Goal: Task Accomplishment & Management: Manage account settings

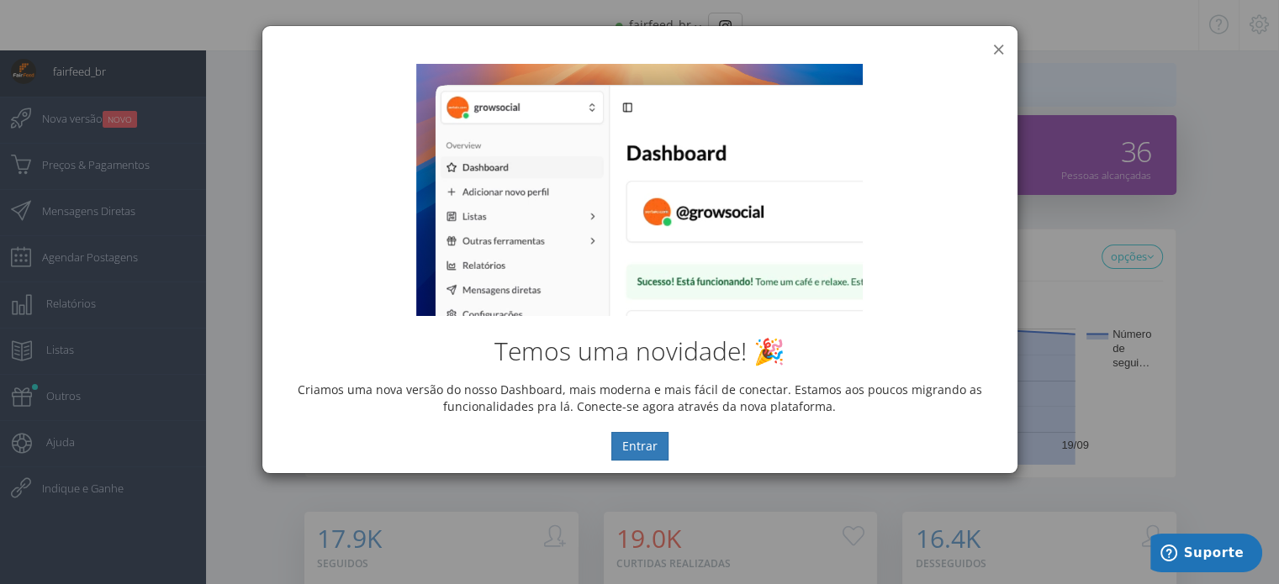
click at [1002, 38] on button "×" at bounding box center [998, 49] width 13 height 23
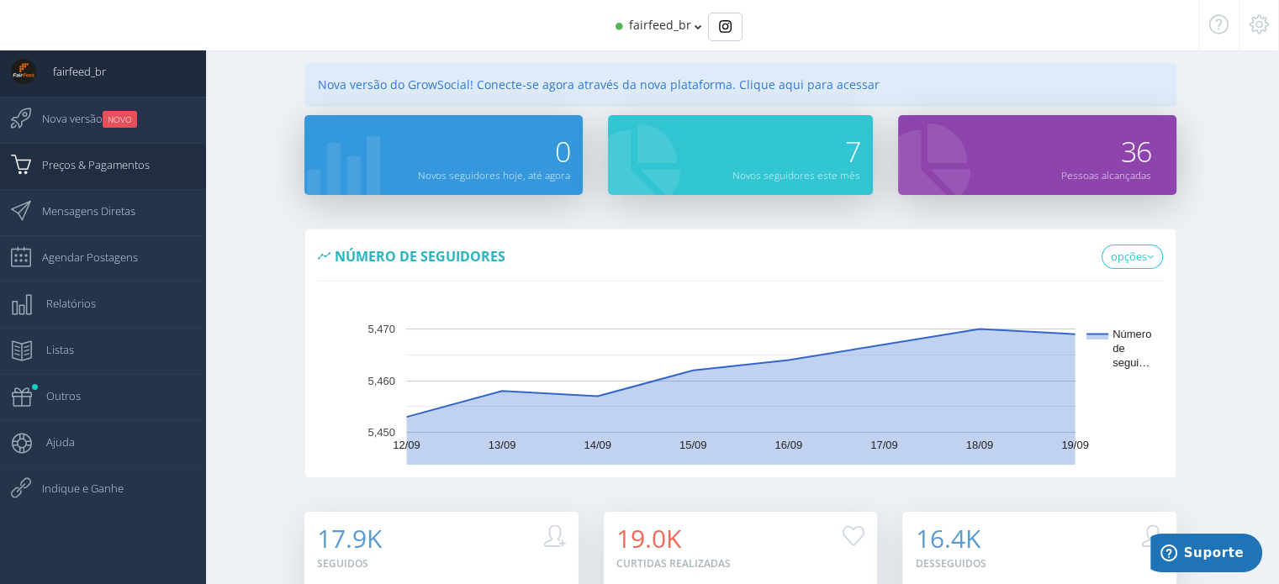
click at [114, 161] on span "Preços & Pagamentos" at bounding box center [87, 165] width 124 height 42
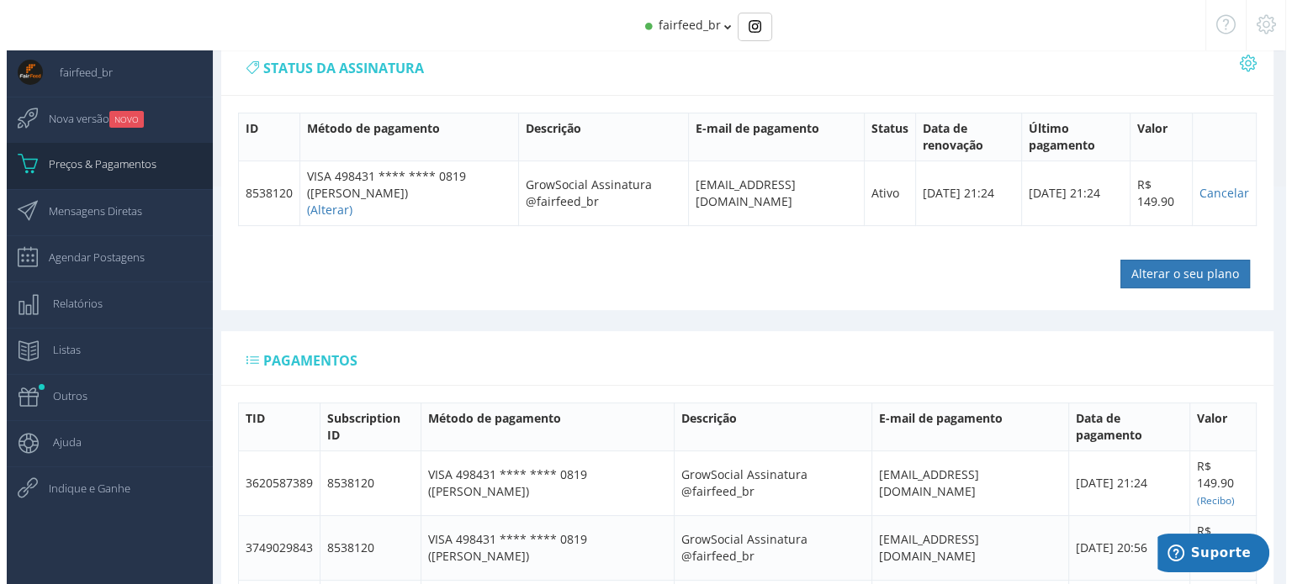
scroll to position [437, 0]
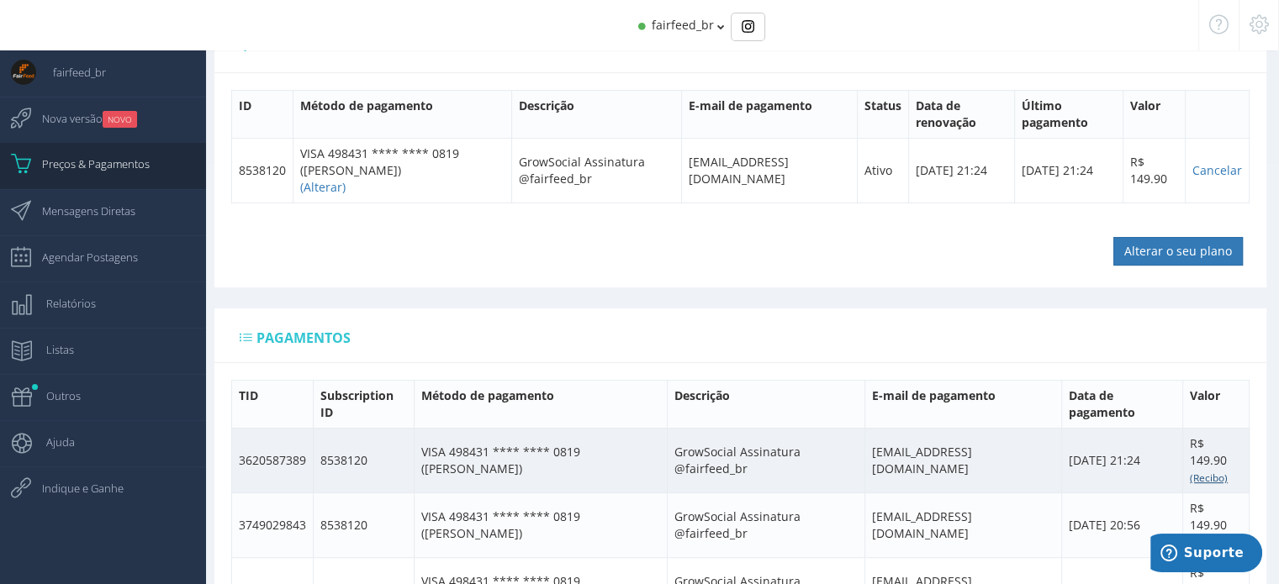
click at [1217, 475] on small "(Recibo)" at bounding box center [1209, 477] width 38 height 13
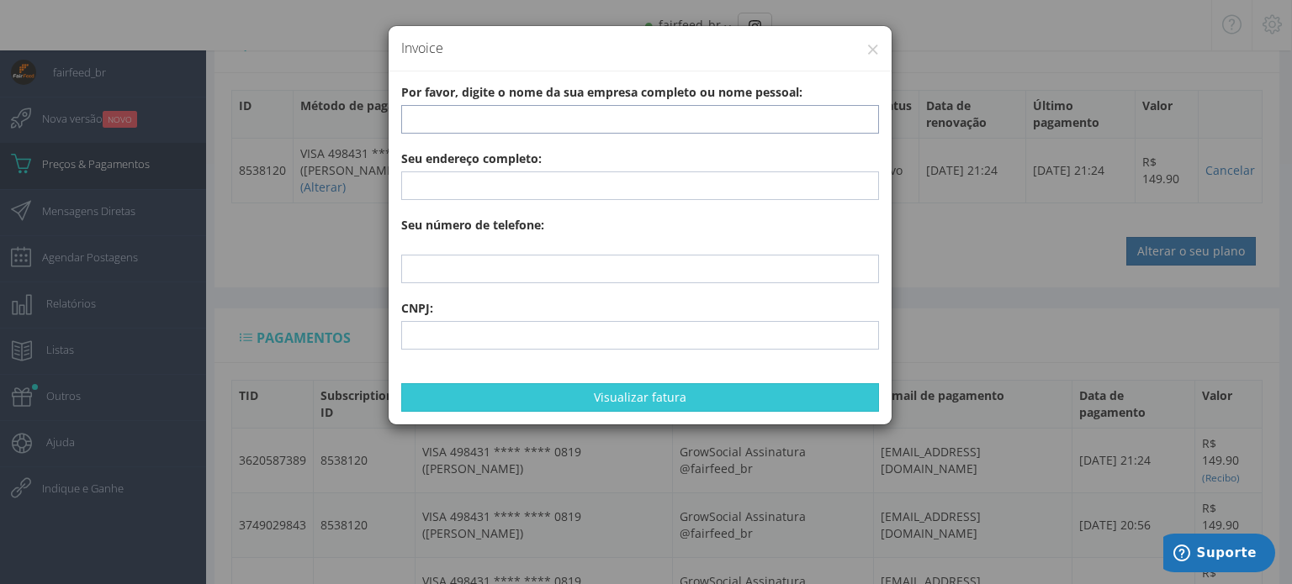
click at [588, 124] on input "text" at bounding box center [640, 119] width 478 height 29
click at [880, 220] on div "Por favor, digite o nome da sua empresa completo ou nome pessoal: Seu endereço …" at bounding box center [640, 247] width 503 height 353
click at [688, 112] on input "text" at bounding box center [640, 119] width 478 height 29
paste input "FAIRFEED COMÉRCIO DE ALIMENTOS PARA ANIMAIS S/A"
type input "FAIRFEED COMÉRCIO DE ALIMENTOS PARA ANIMAIS S/A"
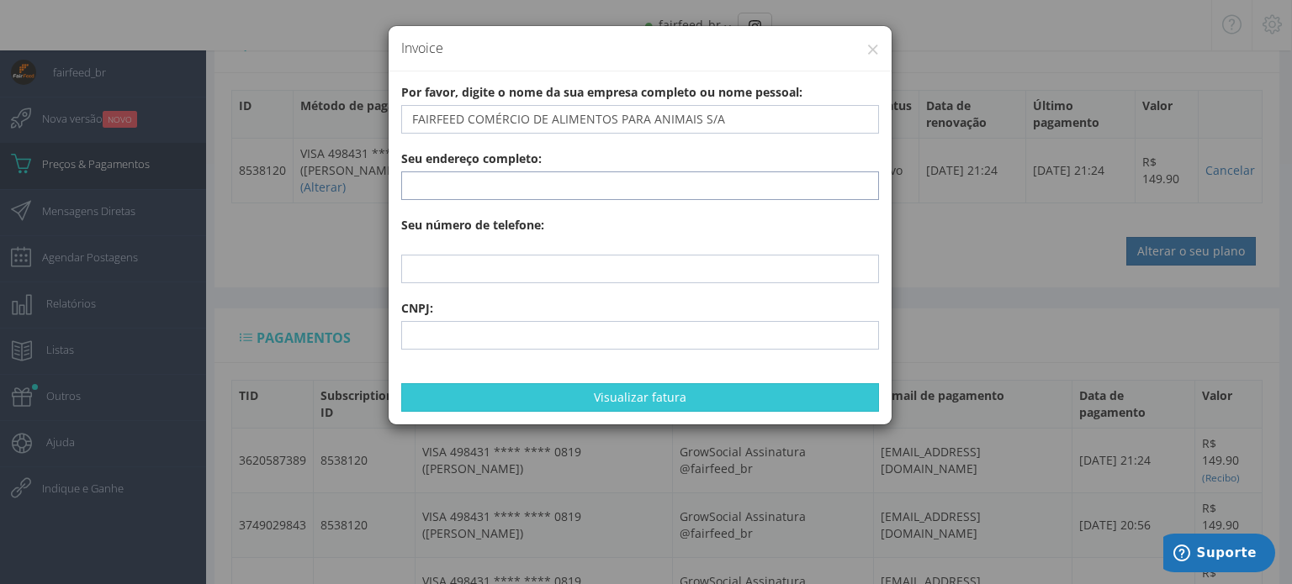
click at [636, 179] on input "text" at bounding box center [640, 186] width 478 height 29
click at [881, 225] on div "Por favor, digite o nome da sua empresa completo ou nome pessoal: FAIRFEED COMÉ…" at bounding box center [640, 247] width 503 height 353
click at [517, 182] on input "text" at bounding box center [640, 186] width 478 height 29
paste input "Estrada Municipal [PERSON_NAME], S/N Sala 01 KM 0 - 150 metros - Distrito Indus…"
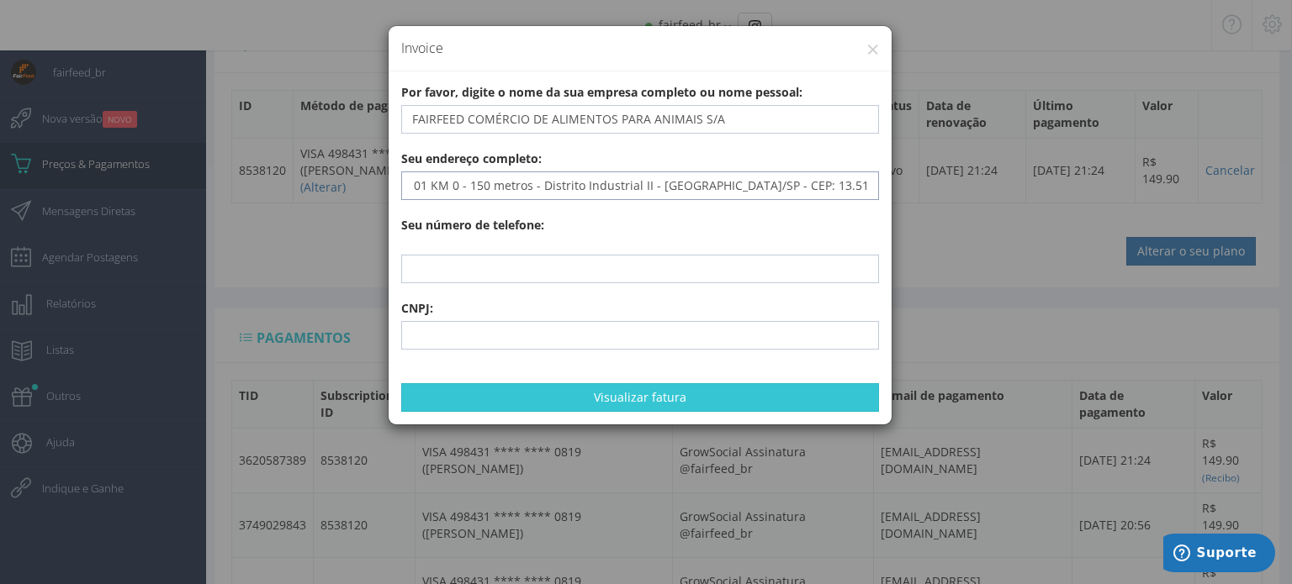
type input "Estrada Municipal [PERSON_NAME], S/N Sala 01 KM 0 - 150 metros - Distrito Indus…"
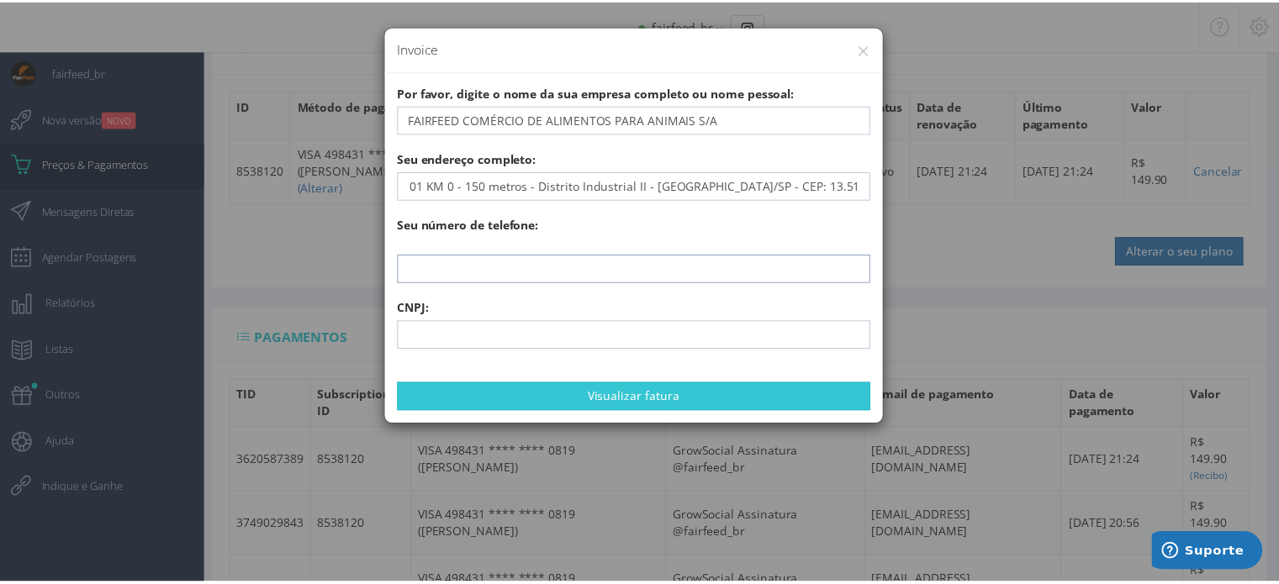
scroll to position [0, 0]
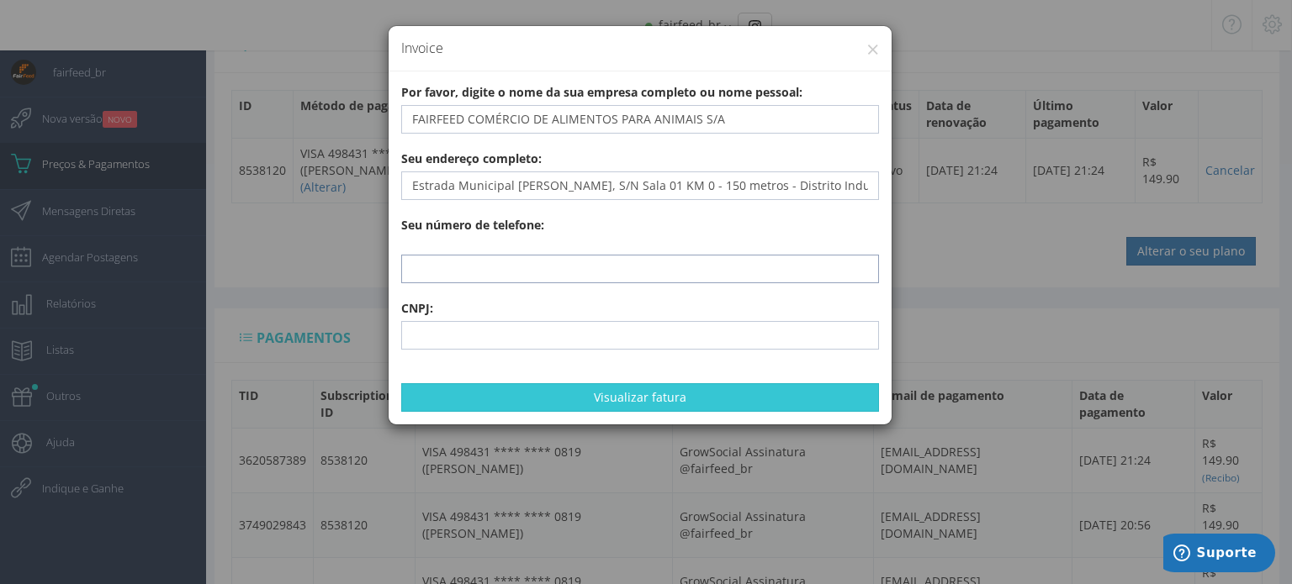
click at [498, 262] on input "text" at bounding box center [640, 269] width 478 height 29
click at [878, 367] on div "Por favor, digite o nome da sua empresa completo ou nome pessoal: FAIRFEED COMÉ…" at bounding box center [640, 247] width 503 height 353
click at [588, 265] on input "text" at bounding box center [640, 269] width 478 height 29
paste input "[PHONE_NUMBER]"
type input "[PHONE_NUMBER]"
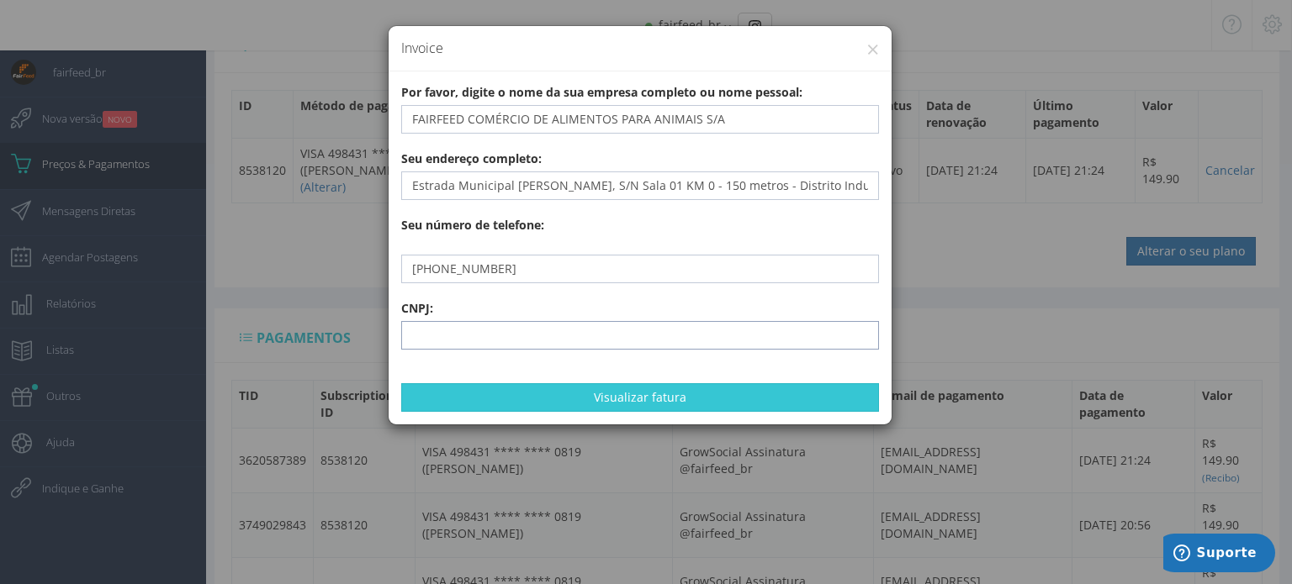
click at [592, 332] on input "text" at bounding box center [640, 335] width 478 height 29
click at [883, 363] on div "Por favor, digite o nome da sua empresa completo ou nome pessoal: FAIRFEED COMÉ…" at bounding box center [640, 247] width 503 height 353
click at [570, 336] on input "text" at bounding box center [640, 335] width 478 height 29
paste input "34.443.221/0001-56"
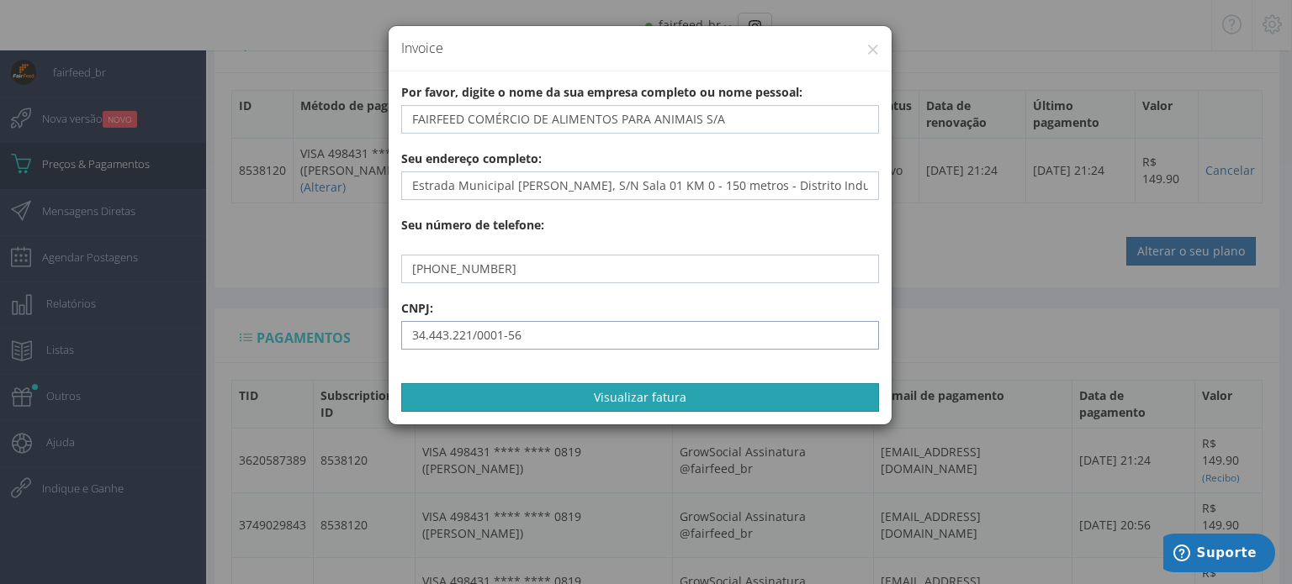
type input "34.443.221/0001-56"
click at [648, 394] on button "Visualizar fatura" at bounding box center [640, 397] width 478 height 29
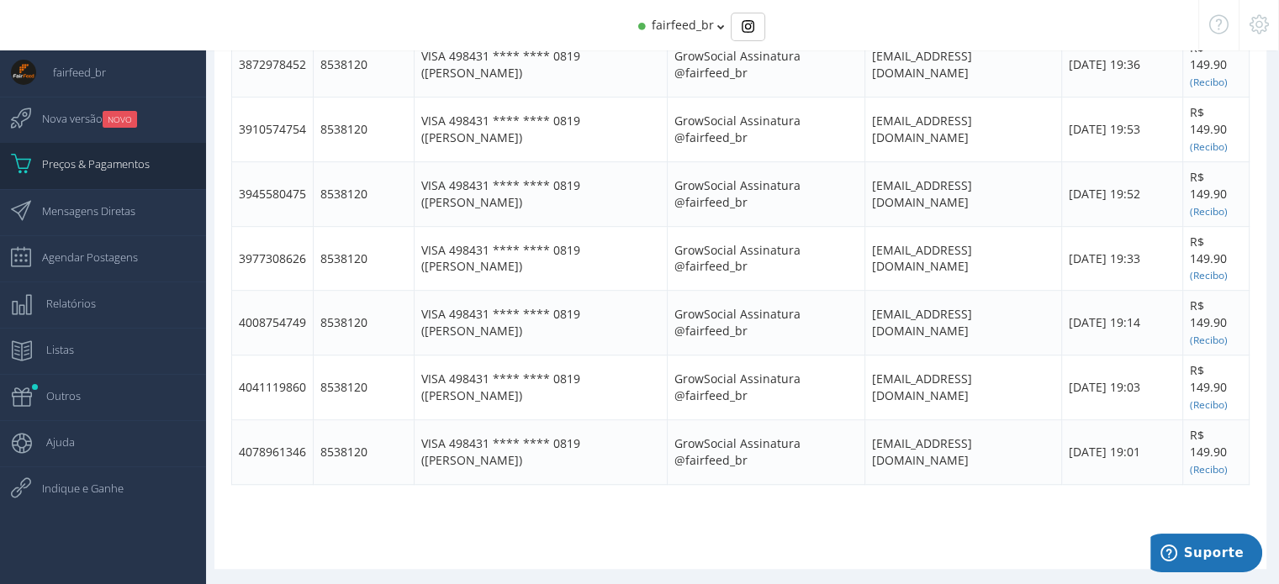
scroll to position [1028, 0]
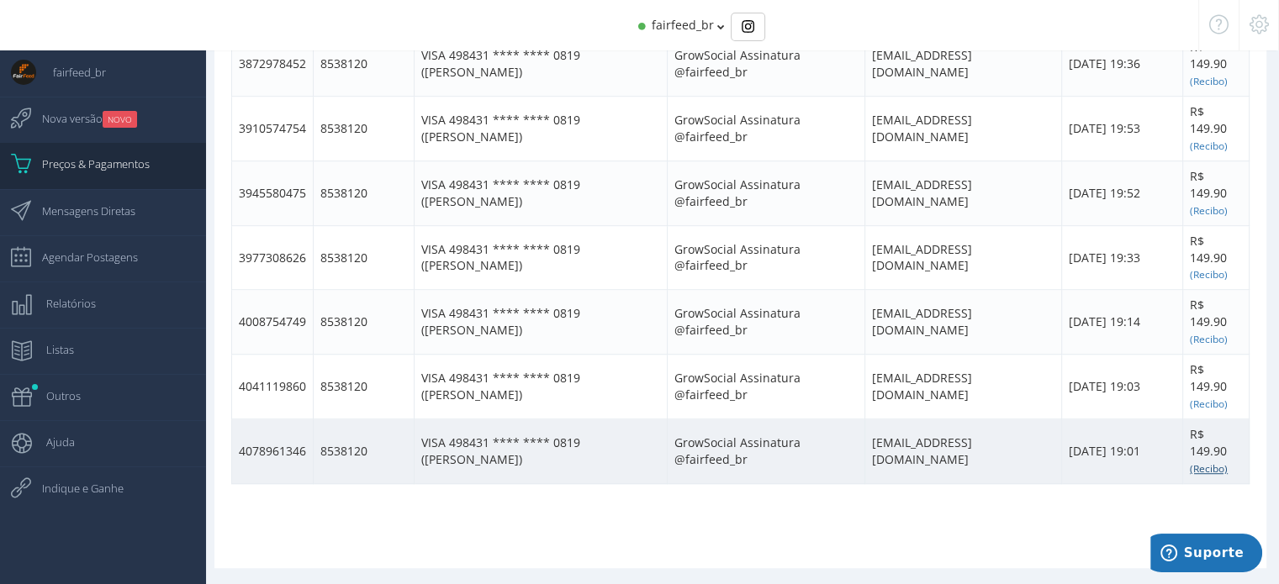
click at [1209, 463] on small "(Recibo)" at bounding box center [1209, 468] width 38 height 13
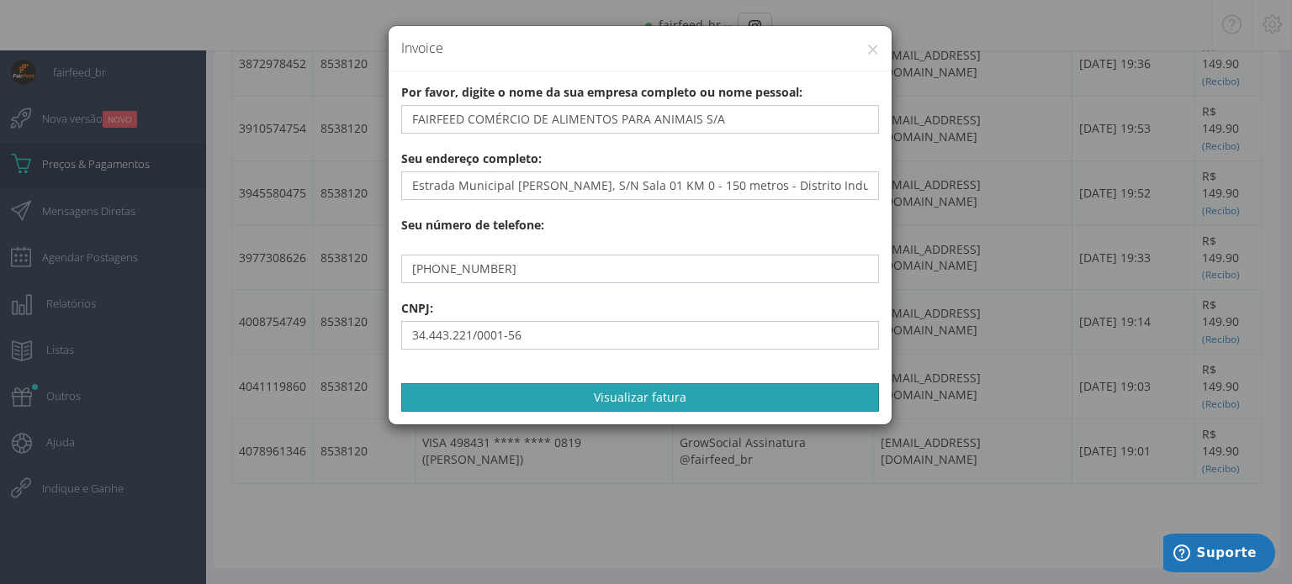
click at [620, 393] on button "Visualizar fatura" at bounding box center [640, 397] width 478 height 29
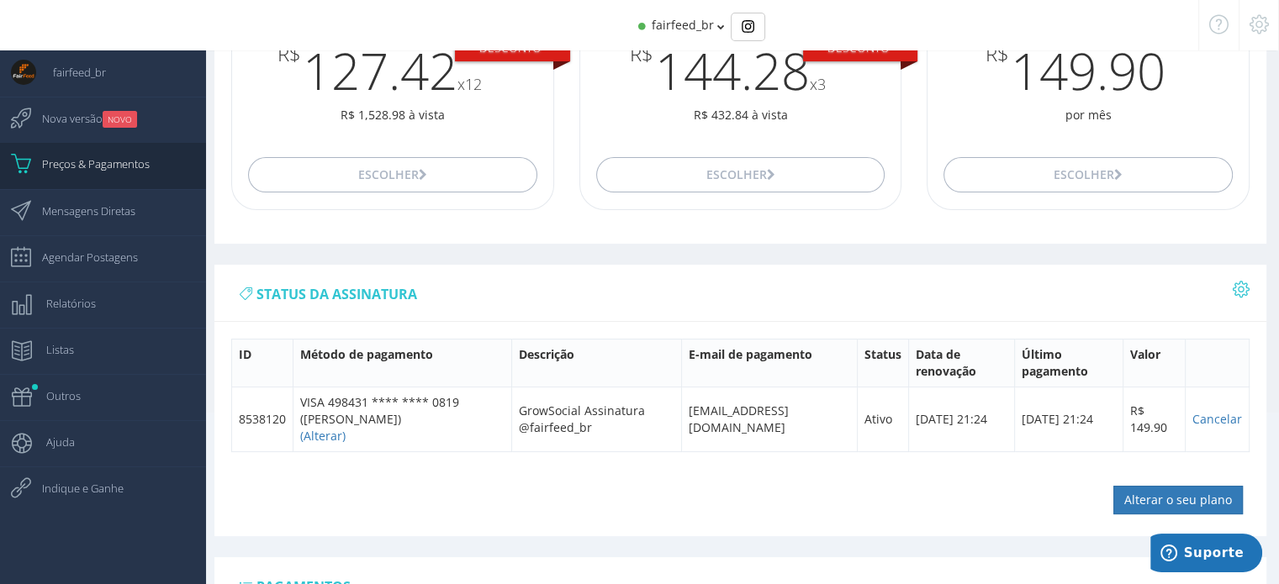
scroll to position [188, 0]
click at [1266, 23] on icon at bounding box center [1259, 25] width 19 height 12
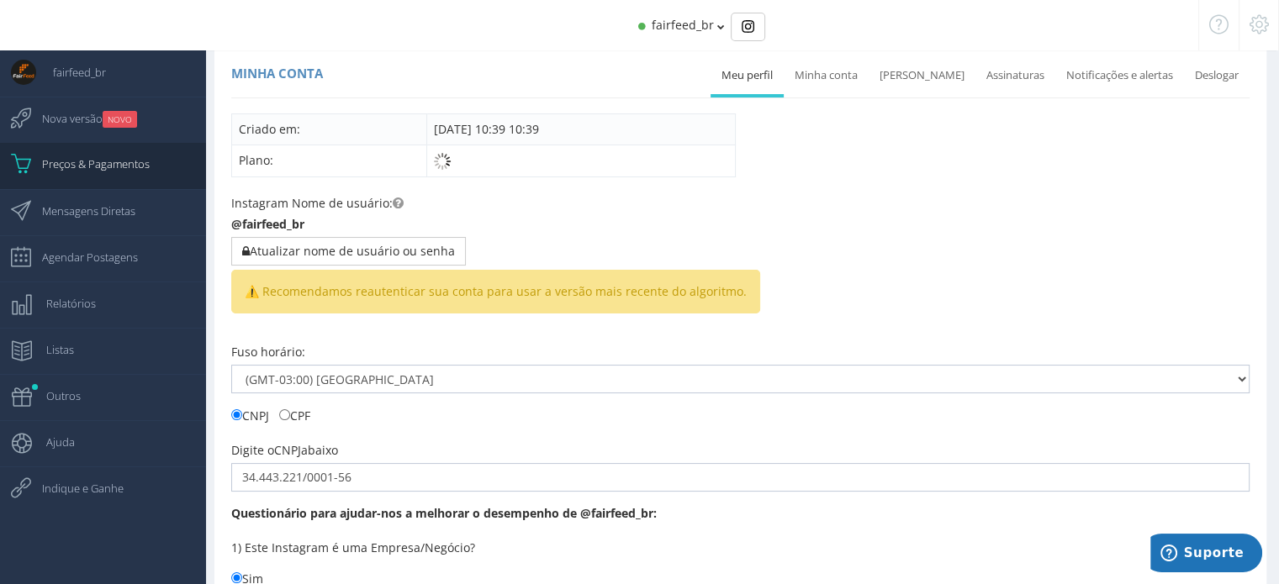
scroll to position [188, 0]
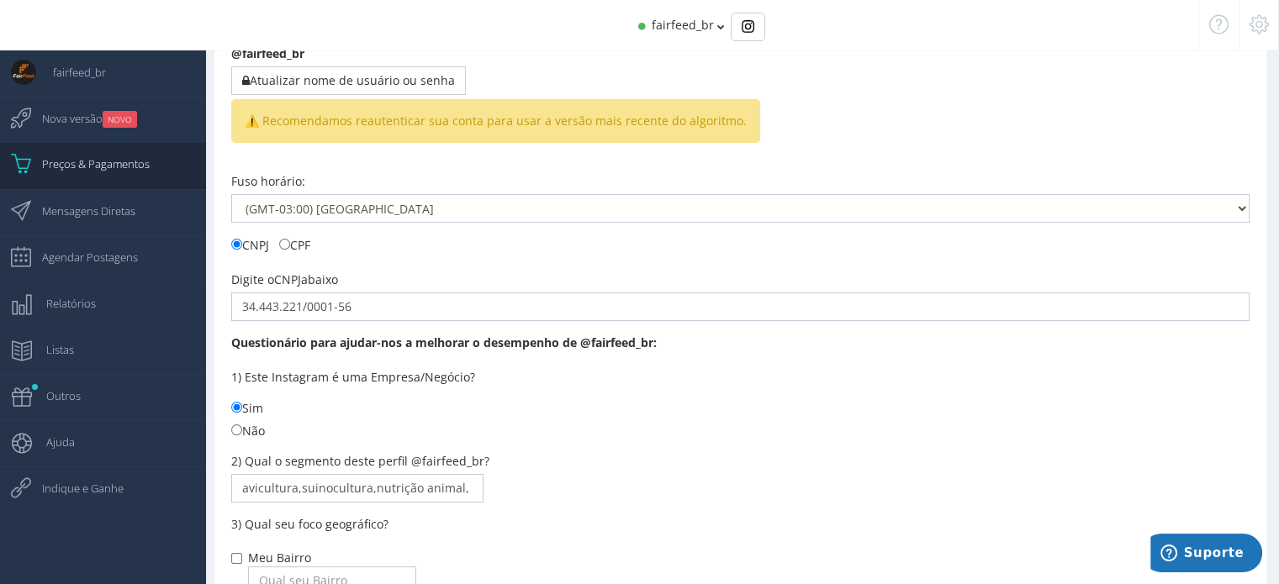
click at [1261, 23] on icon at bounding box center [1259, 25] width 19 height 12
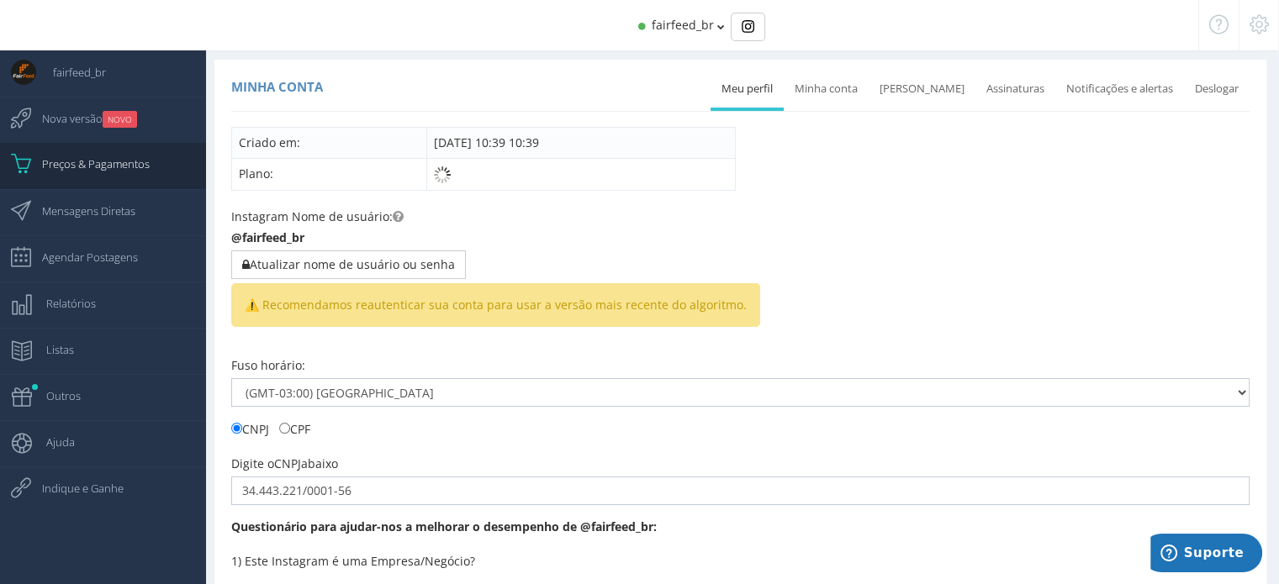
scroll to position [0, 0]
